Goal: Task Accomplishment & Management: Use online tool/utility

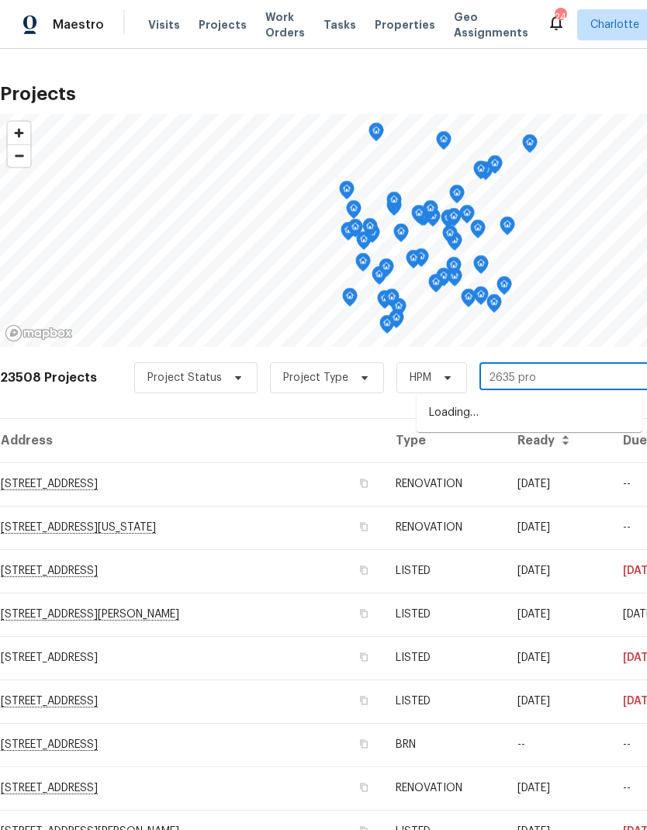
type input "2635 prov"
click at [590, 406] on li "[STREET_ADDRESS]" at bounding box center [529, 413] width 226 height 26
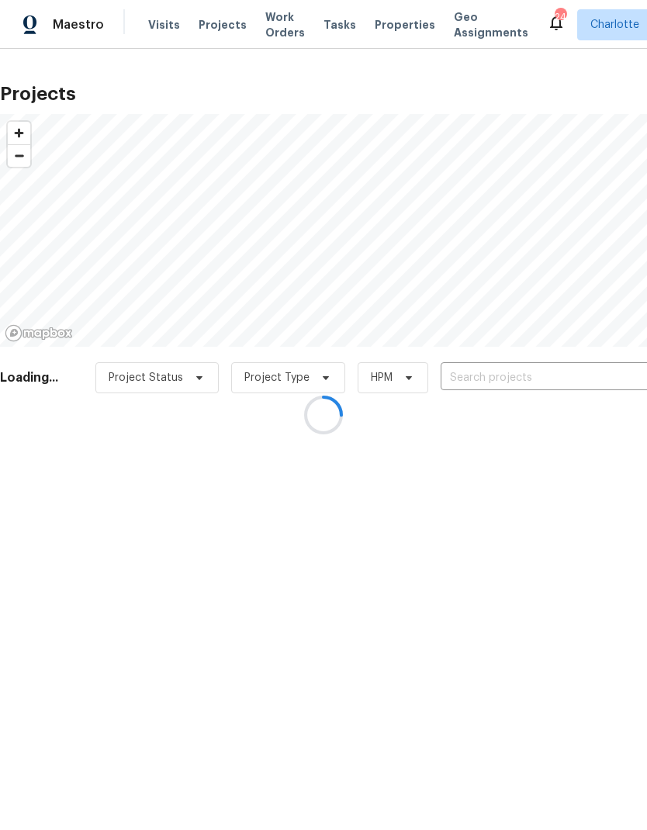
type input "[STREET_ADDRESS]"
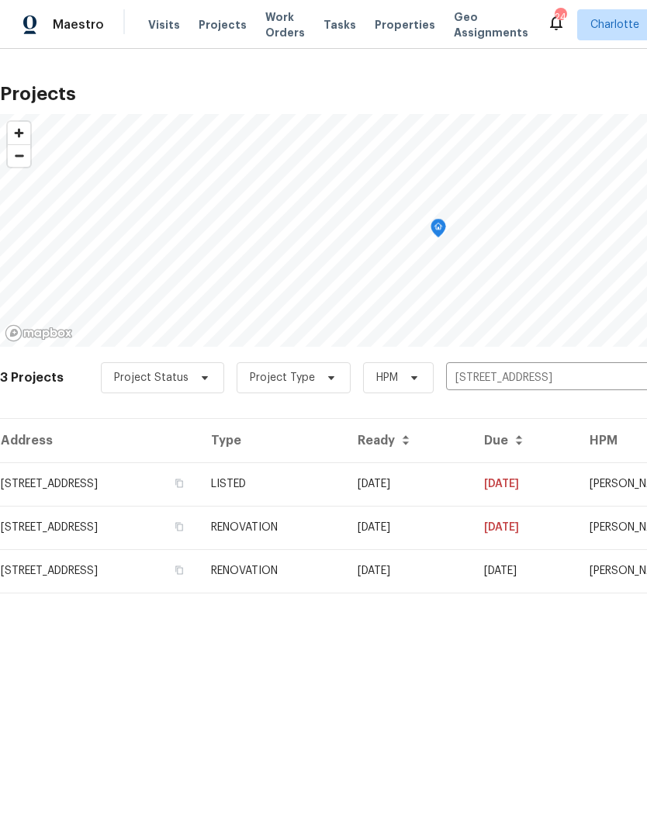
click at [559, 479] on td "[DATE]" at bounding box center [523, 483] width 105 height 43
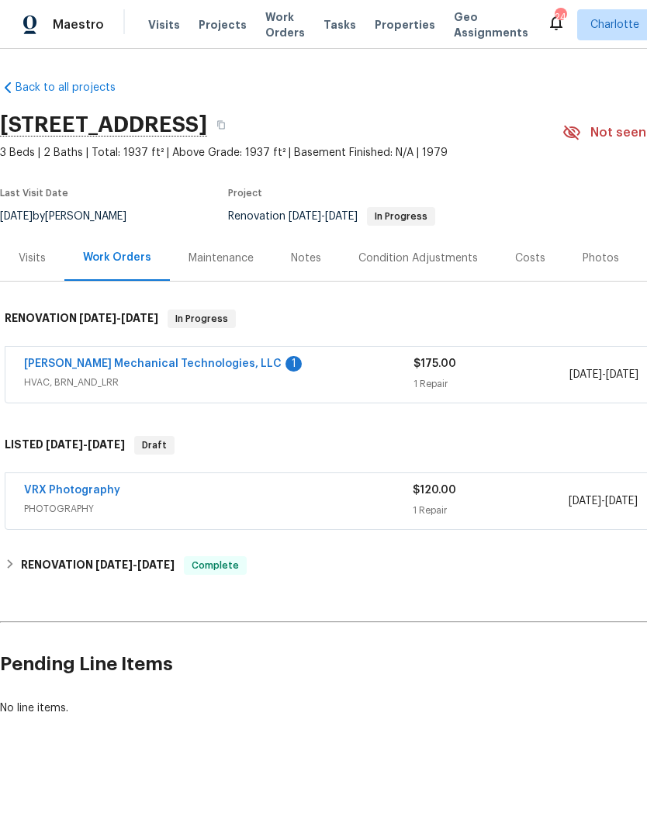
click at [33, 364] on link "[PERSON_NAME] Mechanical Technologies, LLC" at bounding box center [152, 363] width 257 height 11
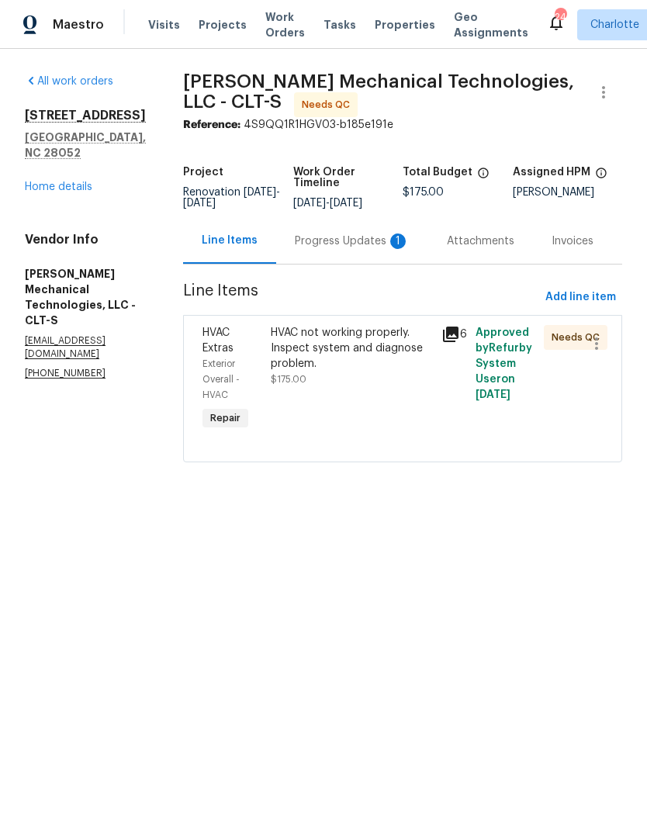
click at [350, 248] on div "Progress Updates 1" at bounding box center [352, 241] width 115 height 16
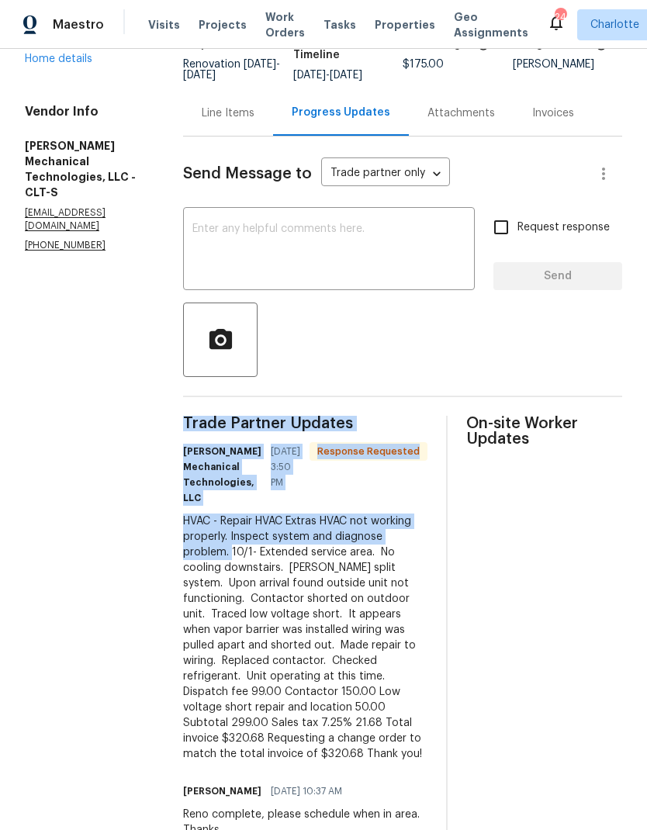
scroll to position [62, 0]
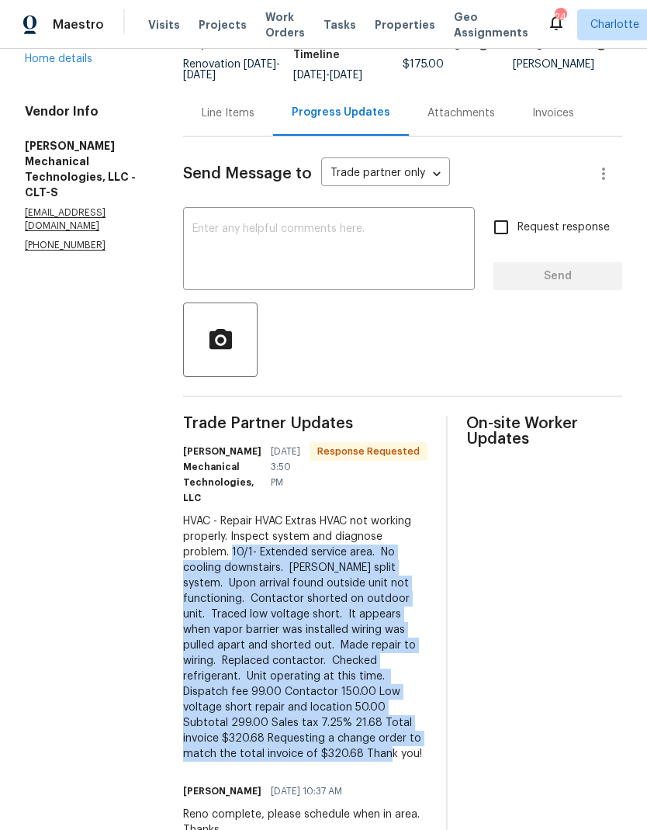
copy div "10/1- Extended service area. No cooling downstairs. [PERSON_NAME] split system.…"
click at [254, 105] on div "Line Items" at bounding box center [228, 113] width 53 height 16
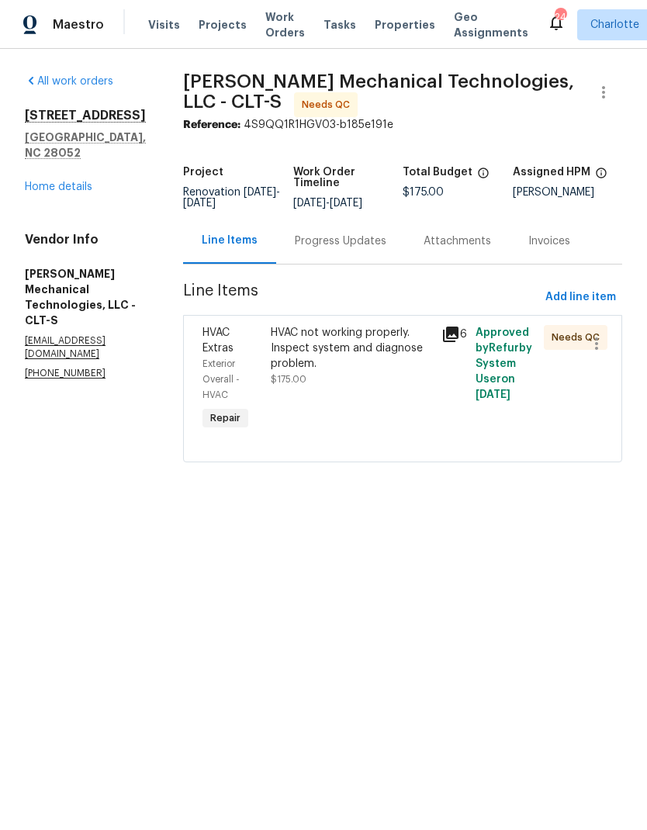
click at [343, 360] on div "HVAC not working properly. Inspect system and diagnose problem." at bounding box center [351, 348] width 161 height 47
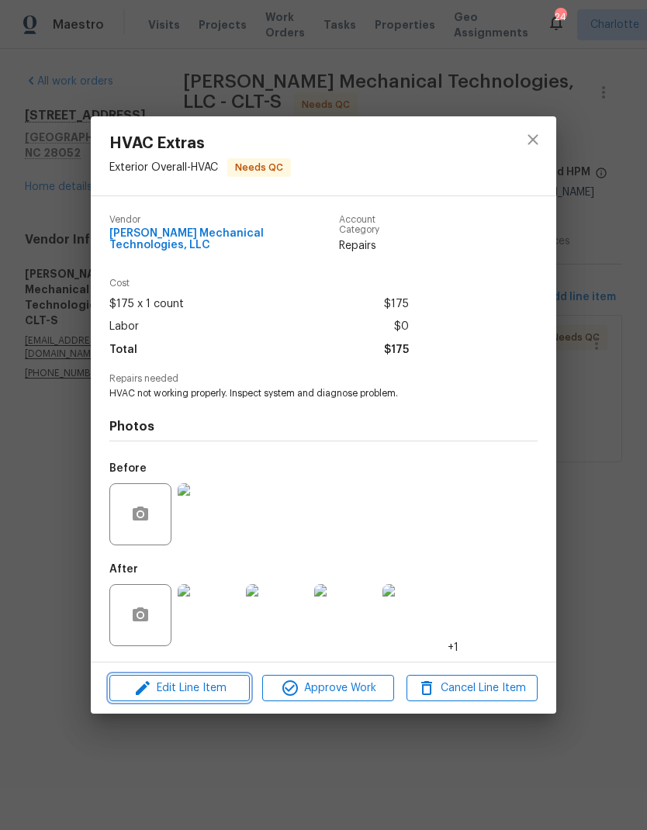
click at [230, 688] on span "Edit Line Item" at bounding box center [179, 687] width 131 height 19
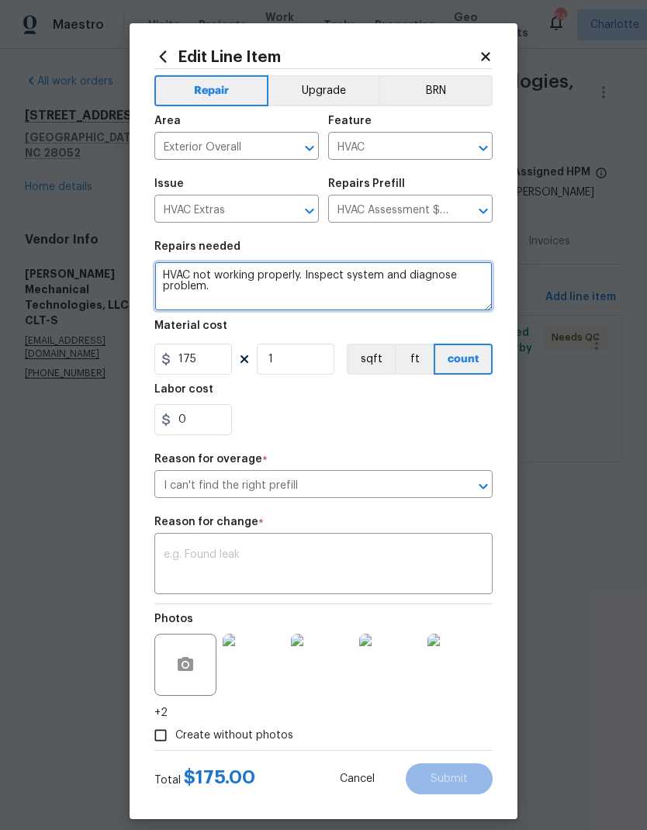
click at [178, 278] on textarea "HVAC not working properly. Inspect system and diagnose problem." at bounding box center [323, 286] width 338 height 50
click at [178, 277] on textarea "HVAC not working properly. Inspect system and diagnose problem." at bounding box center [323, 286] width 338 height 50
click at [181, 275] on textarea "HVAC not working properly. Inspect system and diagnose problem." at bounding box center [323, 286] width 338 height 50
paste textarea "10/1- Extended service area. No cooling downstairs. [PERSON_NAME] split system.…"
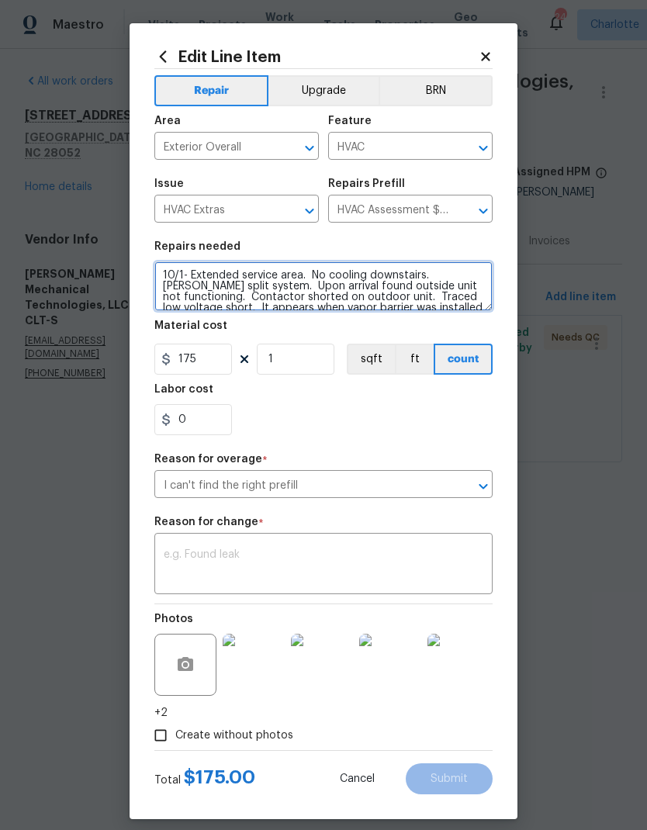
scroll to position [76, 0]
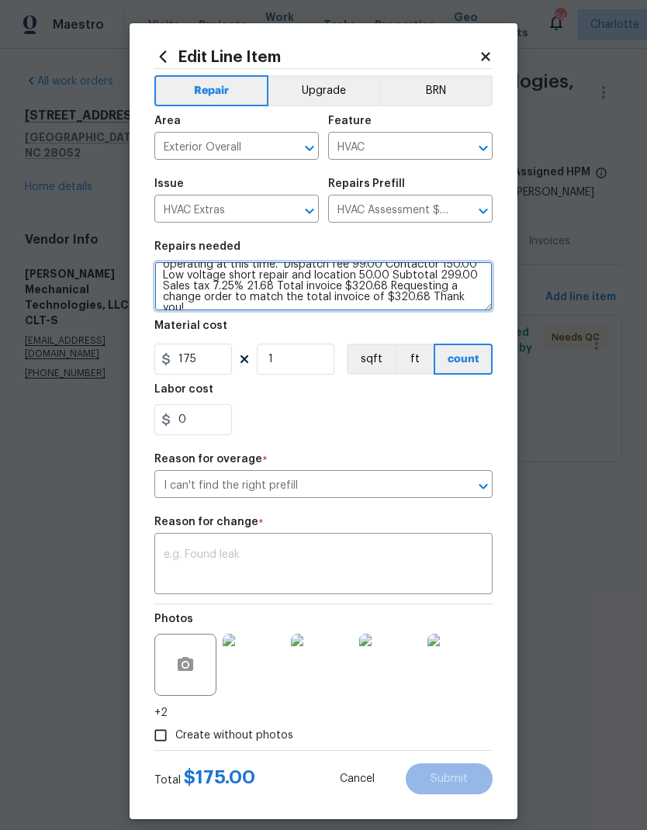
type textarea "10/1- Extended service area. No cooling downstairs. [PERSON_NAME] split system.…"
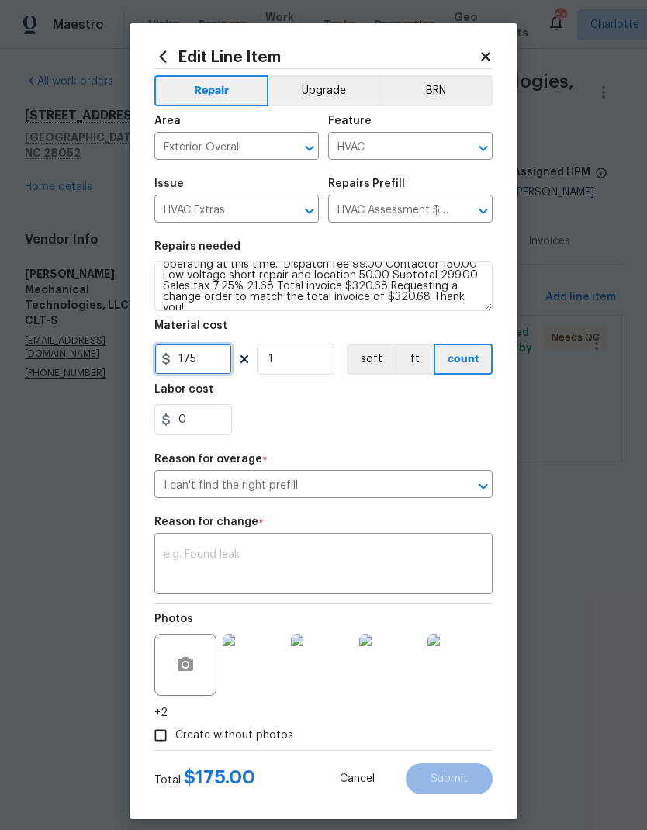
click at [213, 362] on input "175" at bounding box center [193, 358] width 78 height 31
type input "320.68"
click at [429, 425] on div "0" at bounding box center [323, 419] width 338 height 31
click at [445, 555] on textarea at bounding box center [323, 565] width 319 height 33
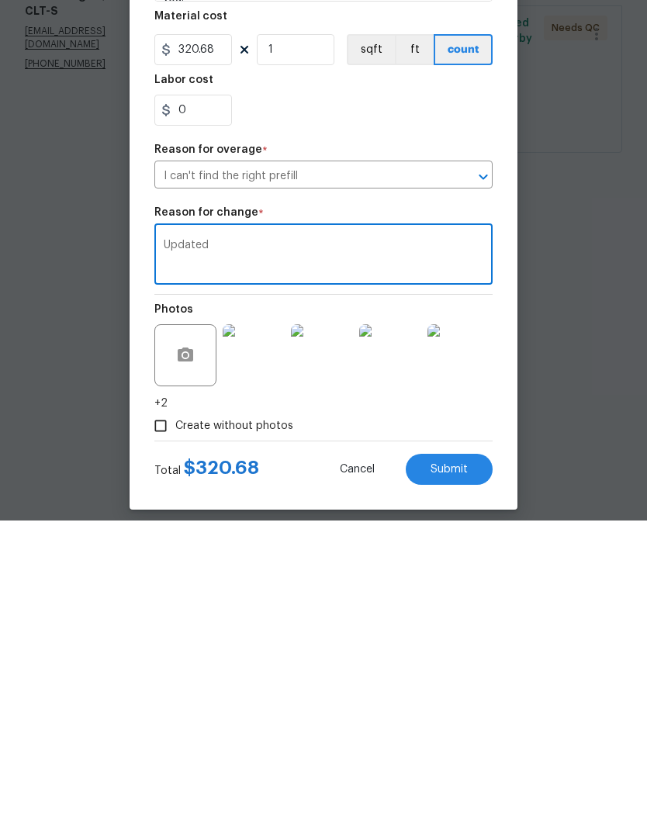
type textarea "Updated"
click at [441, 404] on div "0" at bounding box center [323, 419] width 338 height 31
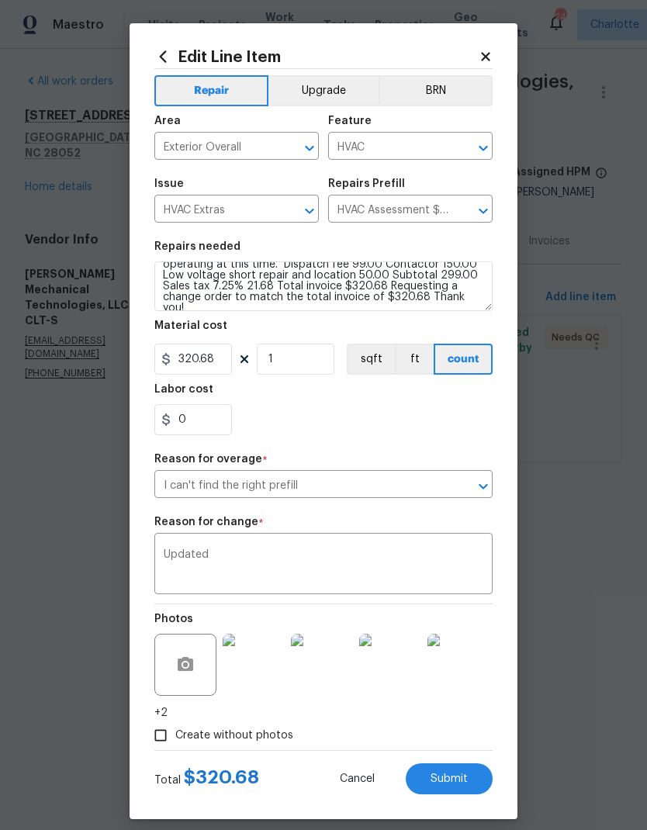
click at [473, 783] on button "Submit" at bounding box center [448, 778] width 87 height 31
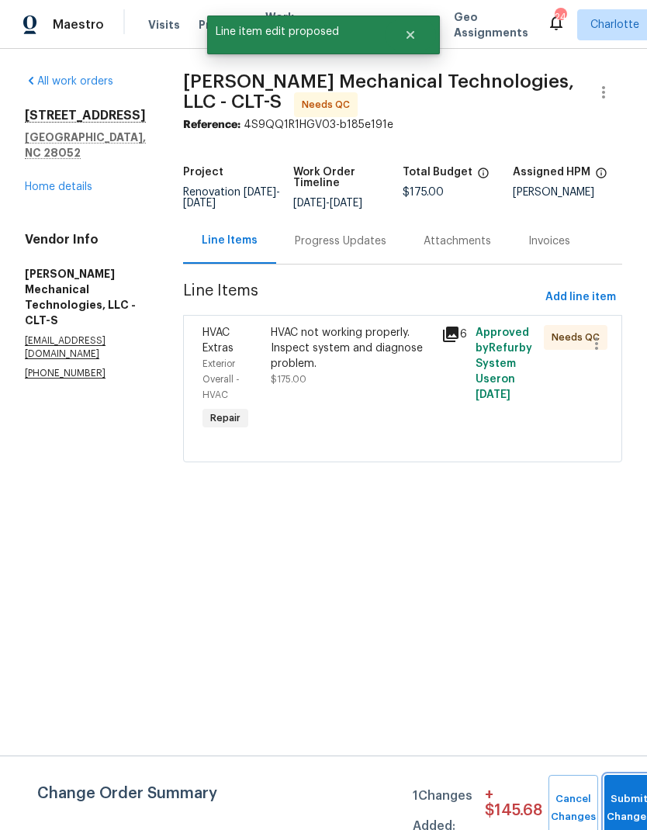
click at [629, 789] on button "Submit Changes" at bounding box center [629, 808] width 50 height 67
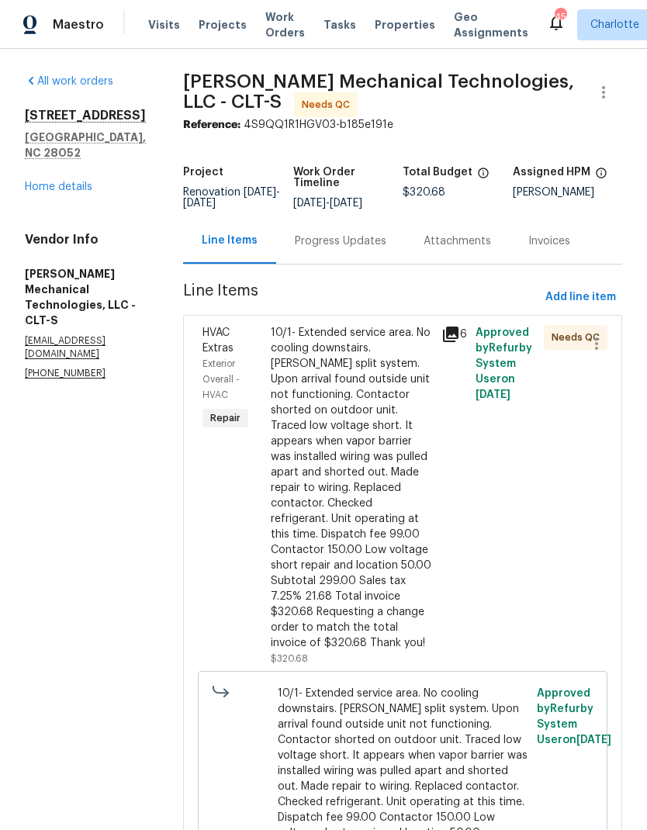
click at [362, 527] on div "10/1- Extended service area. No cooling downstairs. [PERSON_NAME] split system.…" at bounding box center [351, 488] width 161 height 326
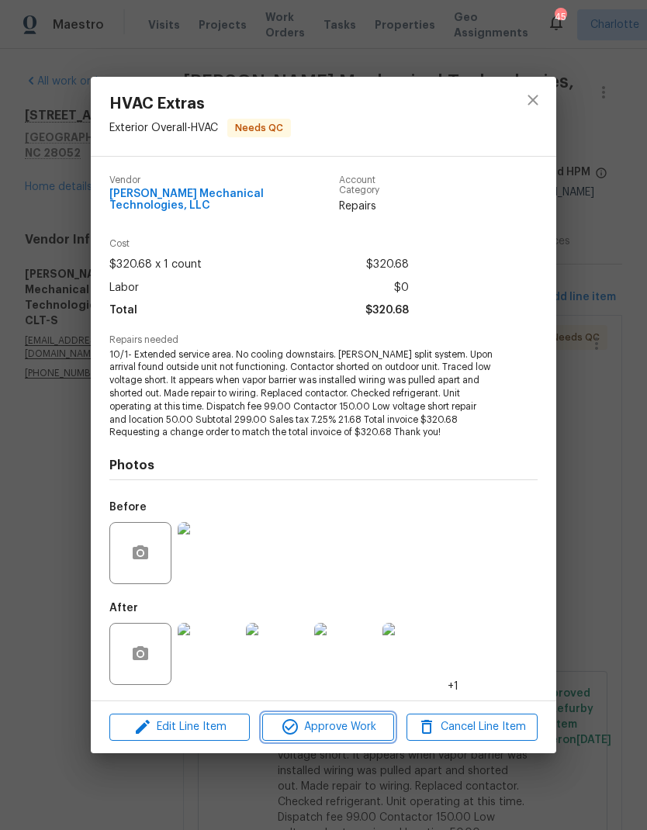
click at [346, 723] on span "Approve Work" at bounding box center [328, 726] width 122 height 19
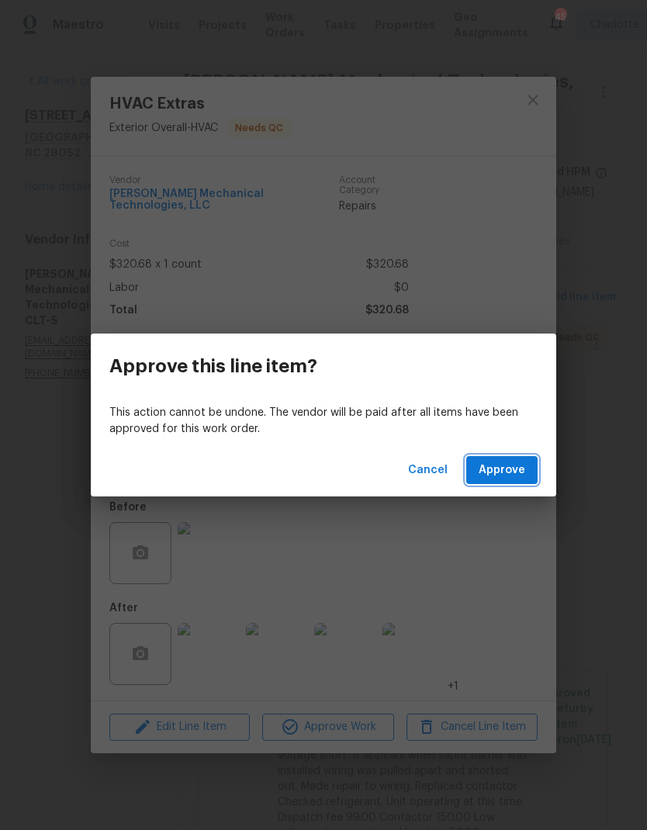
click at [512, 474] on span "Approve" at bounding box center [501, 470] width 47 height 19
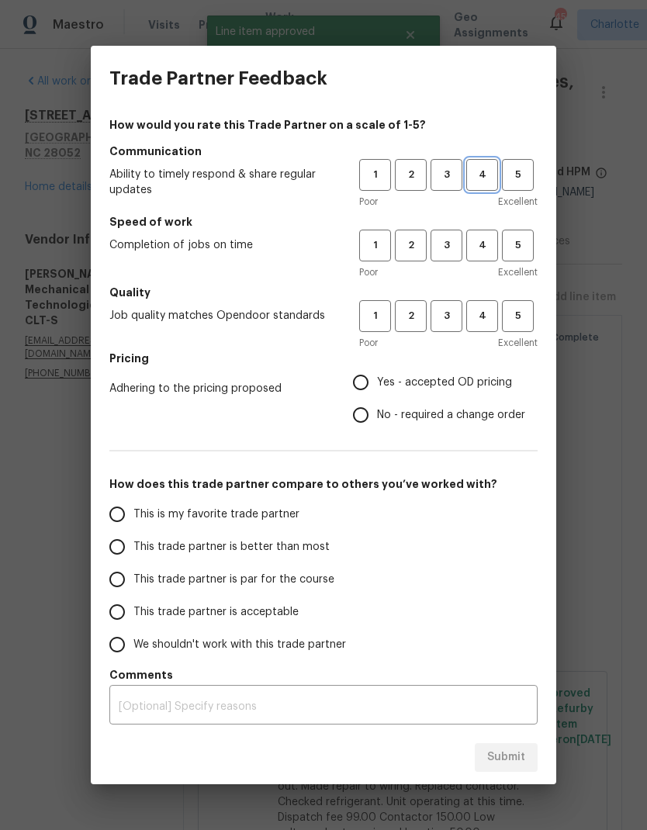
click at [490, 171] on span "4" at bounding box center [482, 175] width 29 height 18
click at [494, 257] on button "4" at bounding box center [482, 245] width 32 height 32
click at [492, 326] on button "4" at bounding box center [482, 316] width 32 height 32
click at [360, 387] on input "Yes - accepted OD pricing" at bounding box center [360, 382] width 33 height 33
radio input "true"
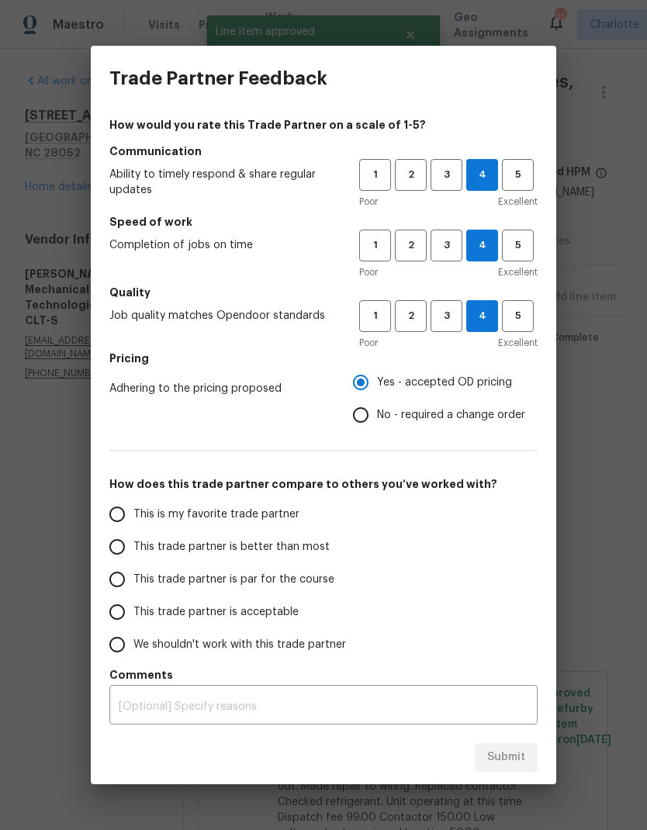
click at [281, 549] on span "This trade partner is better than most" at bounding box center [231, 547] width 196 height 16
click at [133, 549] on input "This trade partner is better than most" at bounding box center [117, 546] width 33 height 33
click at [518, 760] on span "Submit" at bounding box center [506, 756] width 38 height 19
radio input "true"
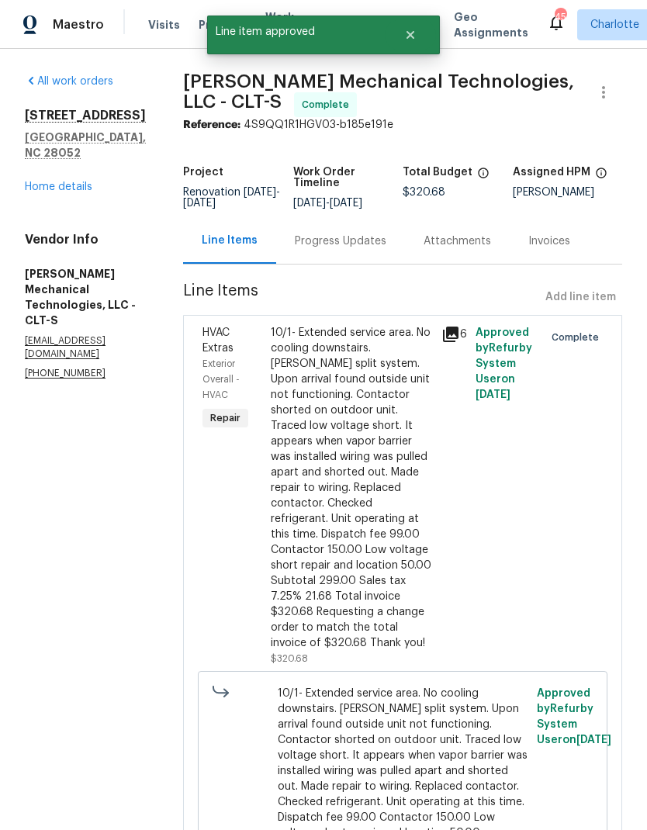
radio input "false"
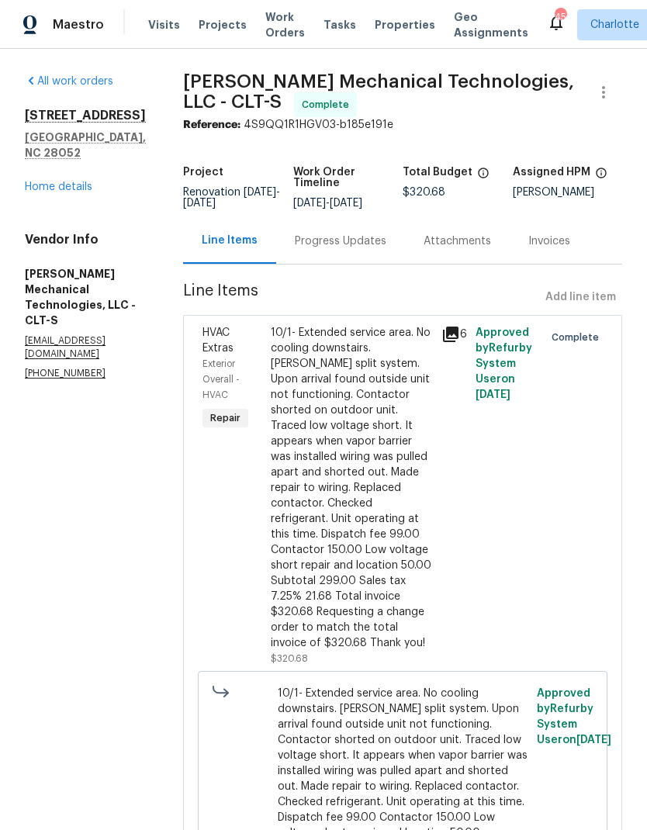
click at [63, 181] on link "Home details" at bounding box center [58, 186] width 67 height 11
